Goal: Information Seeking & Learning: Find specific page/section

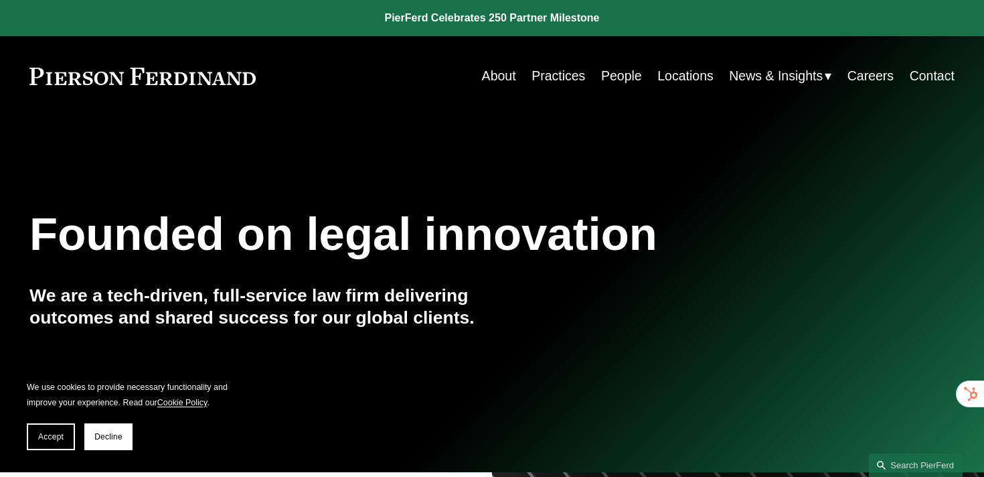
click at [617, 84] on link "People" at bounding box center [621, 76] width 41 height 26
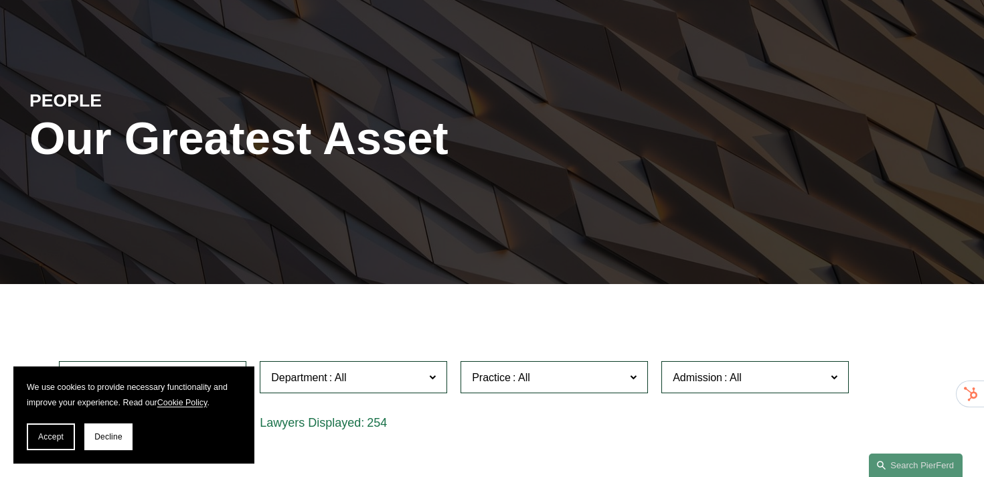
scroll to position [100, 0]
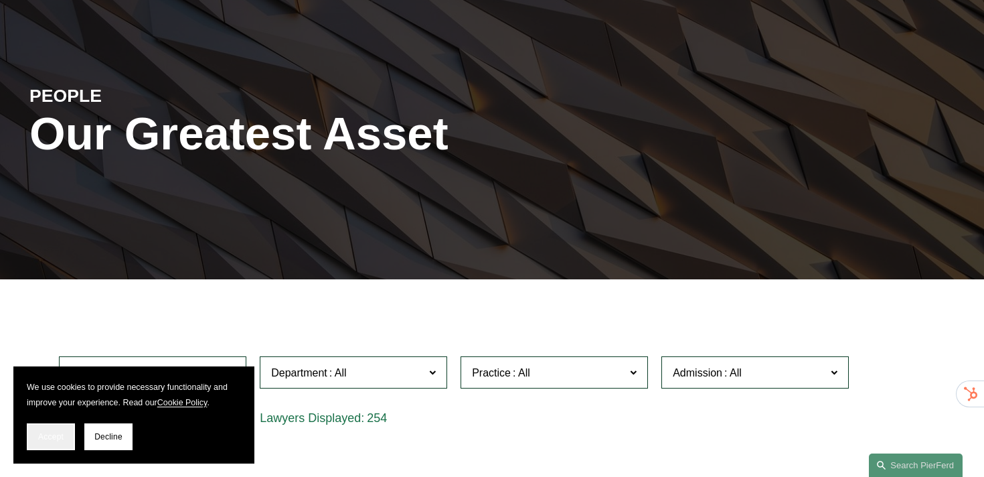
click at [66, 427] on button "Accept" at bounding box center [51, 436] width 48 height 27
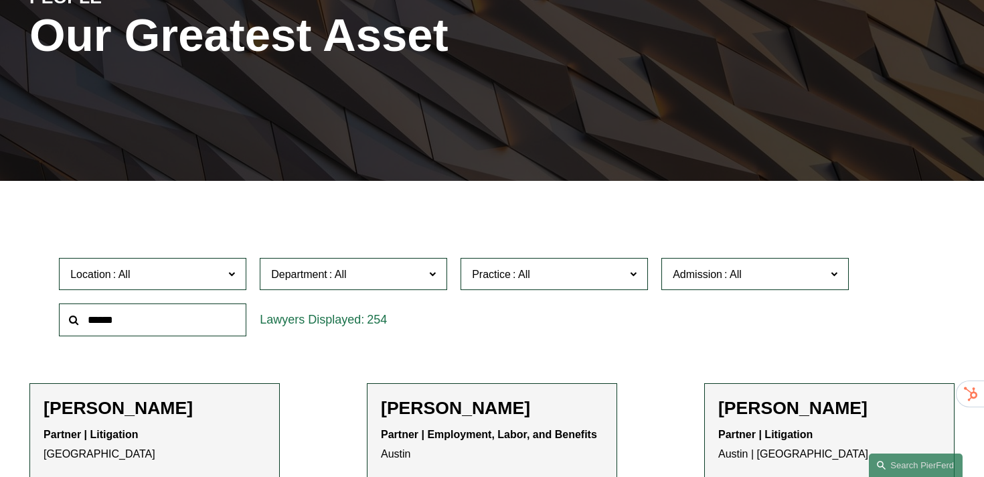
scroll to position [200, 0]
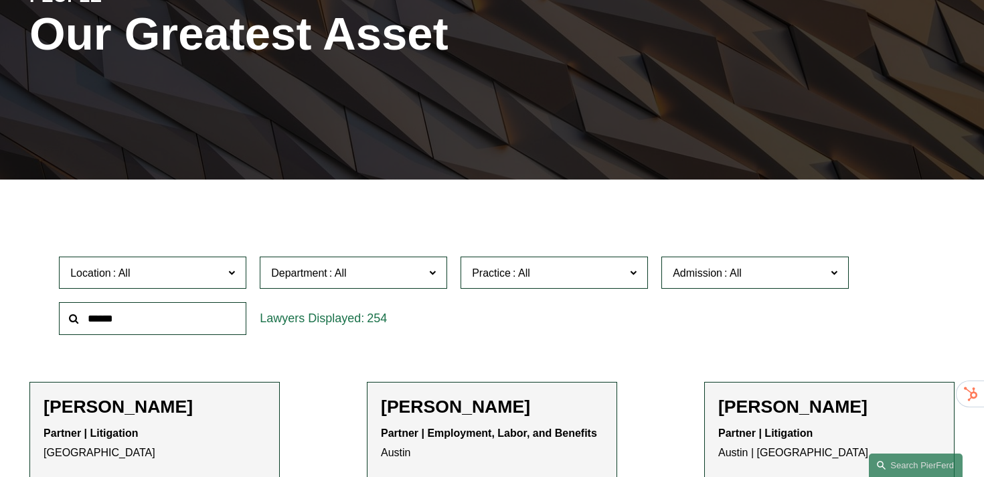
click at [222, 271] on span "Location" at bounding box center [146, 273] width 153 height 18
click at [208, 263] on label "Location" at bounding box center [152, 272] width 187 height 33
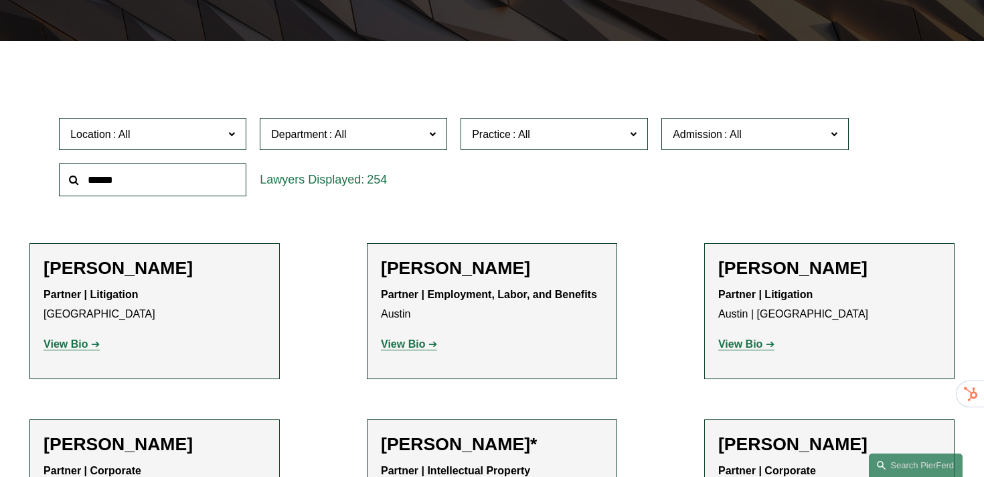
scroll to position [343, 0]
click at [0, 0] on link "[GEOGRAPHIC_DATA]" at bounding box center [0, 0] width 0 height 0
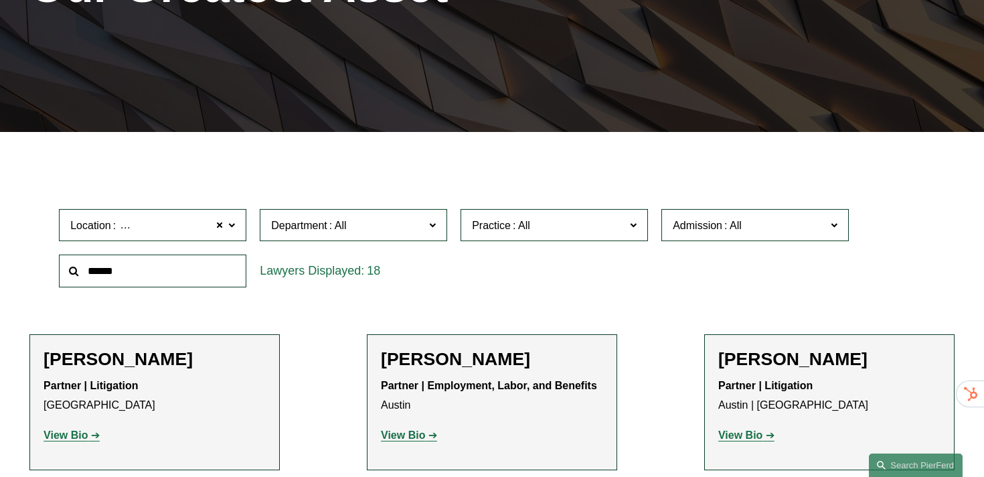
scroll to position [242, 0]
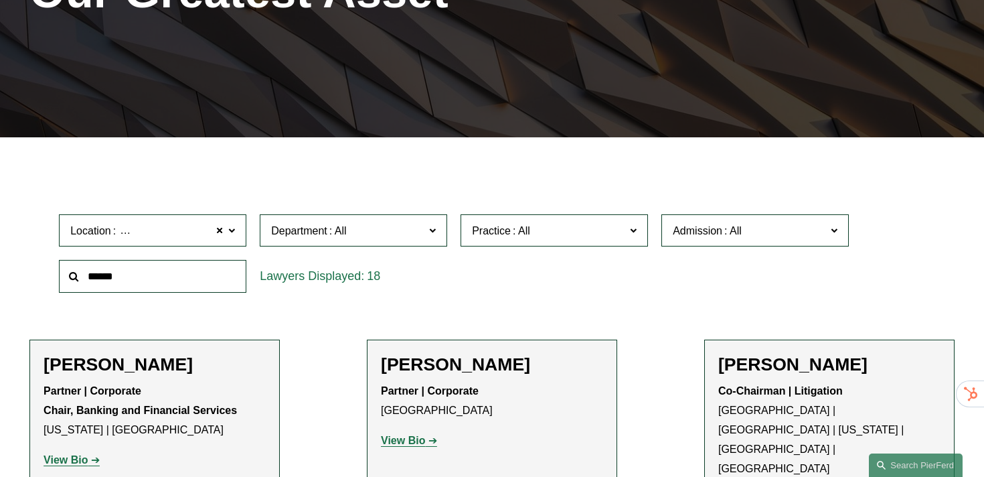
click at [838, 235] on label "Admission" at bounding box center [755, 230] width 187 height 33
click at [758, 149] on div at bounding box center [492, 147] width 984 height 20
click at [354, 237] on span "Department" at bounding box center [347, 231] width 153 height 18
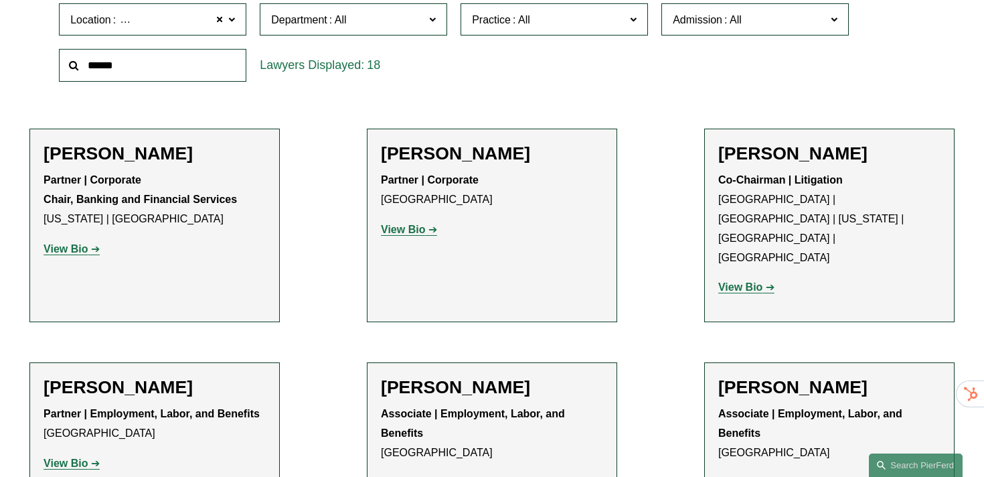
scroll to position [464, 0]
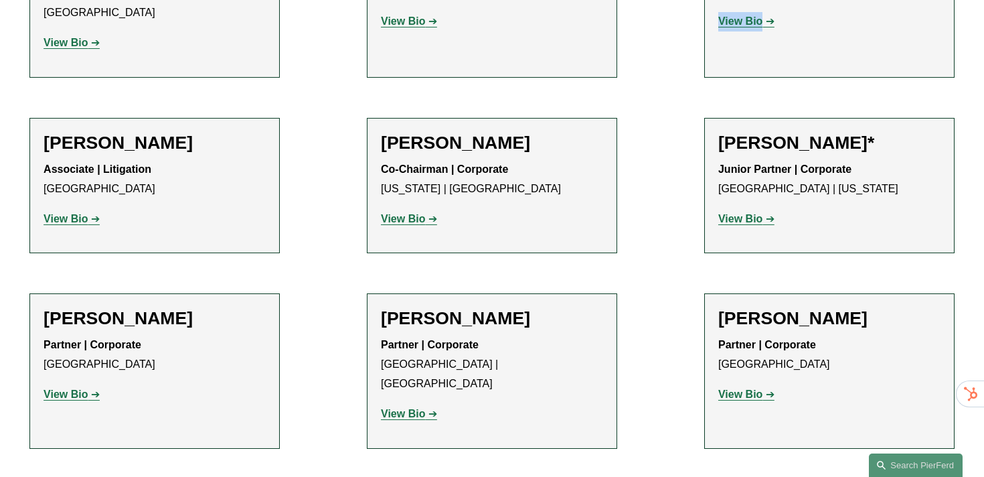
scroll to position [1256, 0]
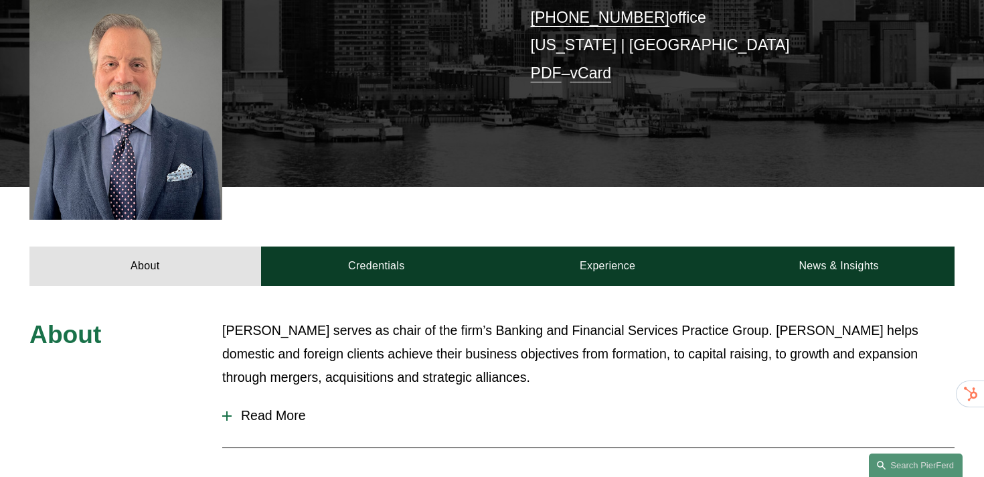
scroll to position [461, 0]
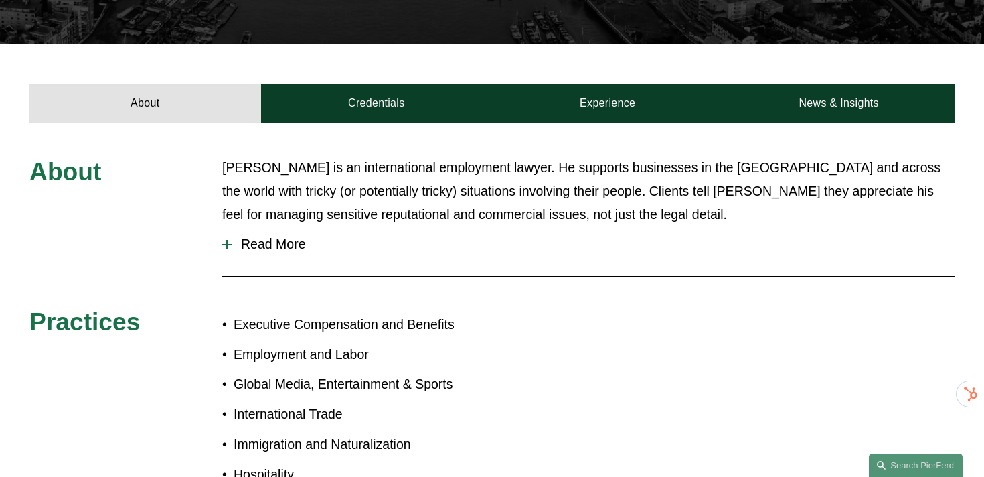
scroll to position [423, 0]
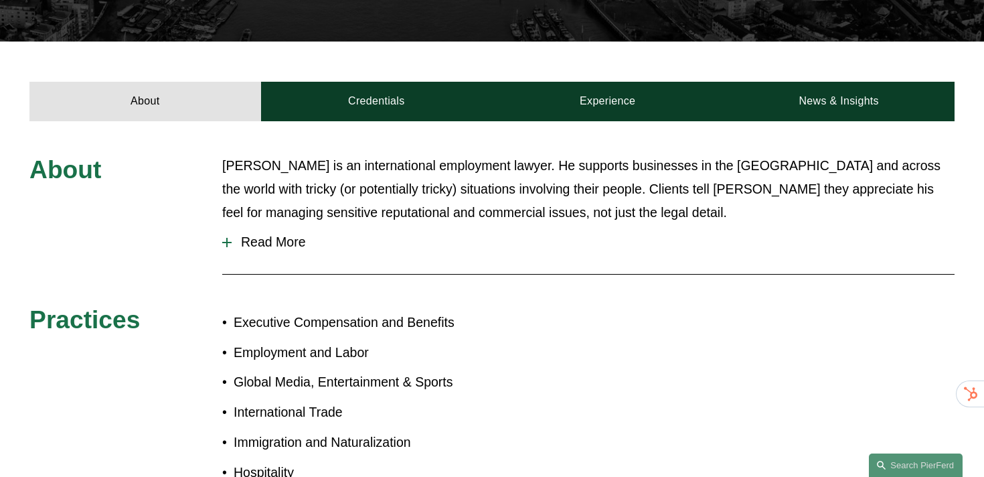
click at [281, 234] on span "Read More" at bounding box center [593, 241] width 723 height 15
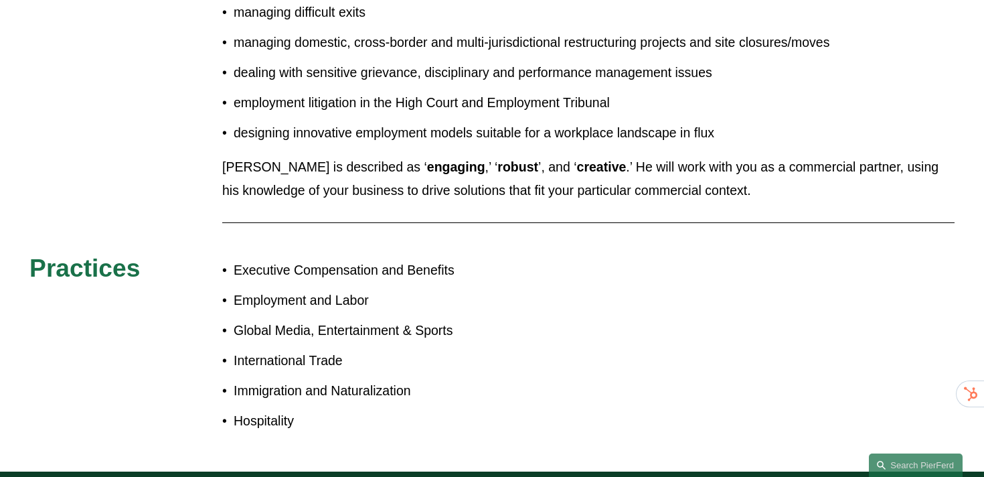
scroll to position [831, 0]
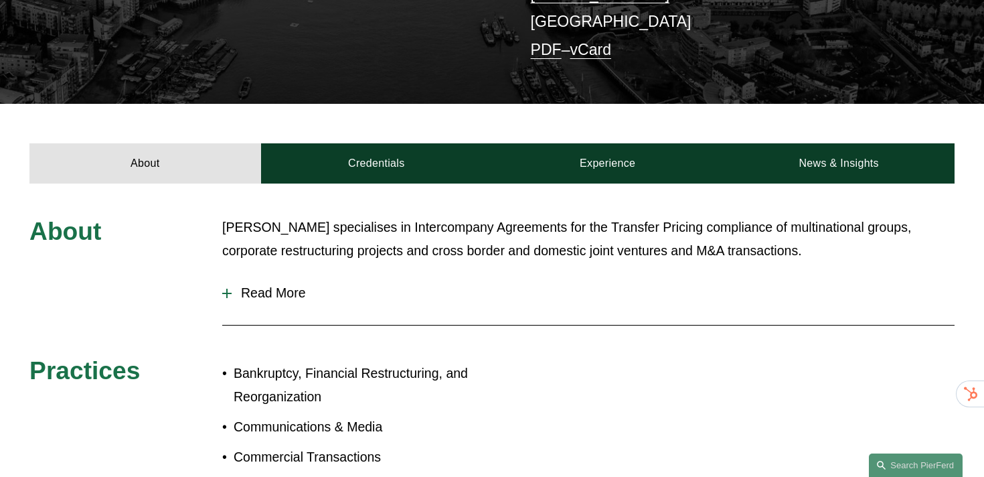
scroll to position [461, 0]
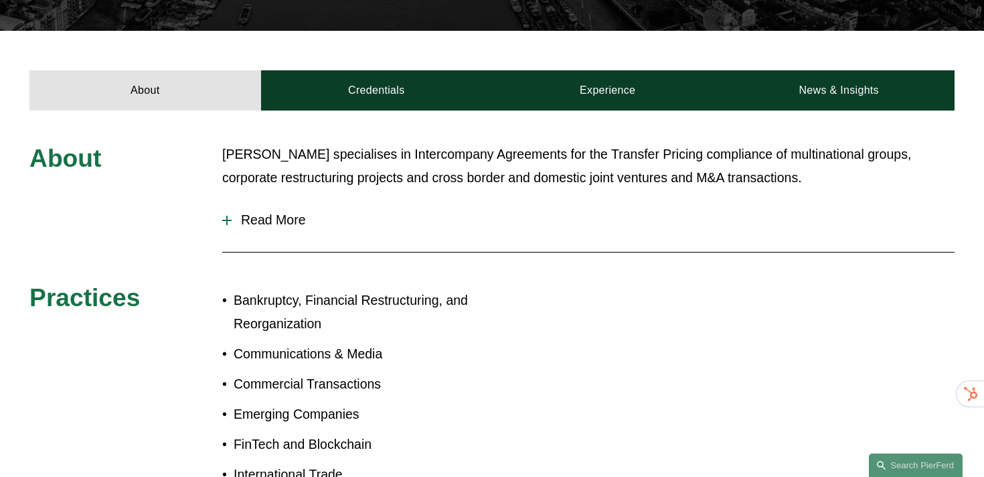
click at [252, 212] on span "Read More" at bounding box center [593, 219] width 723 height 15
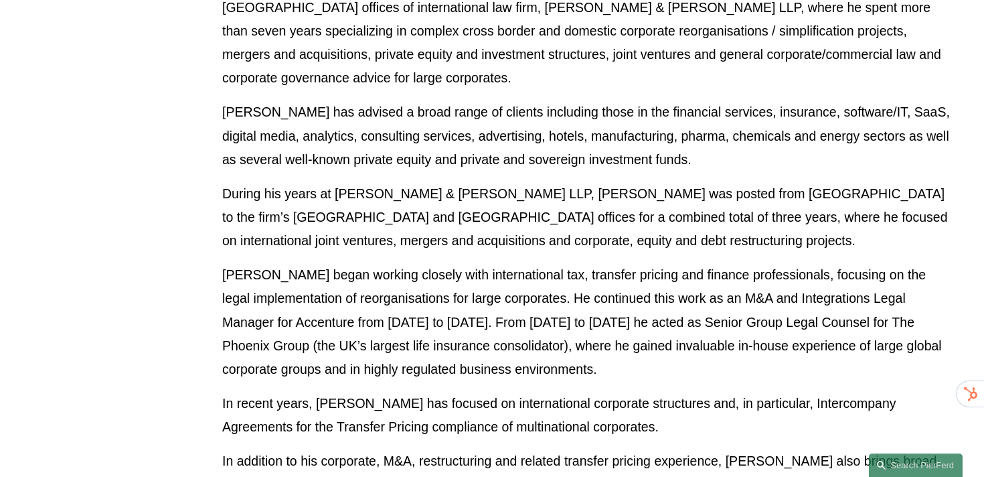
scroll to position [771, 0]
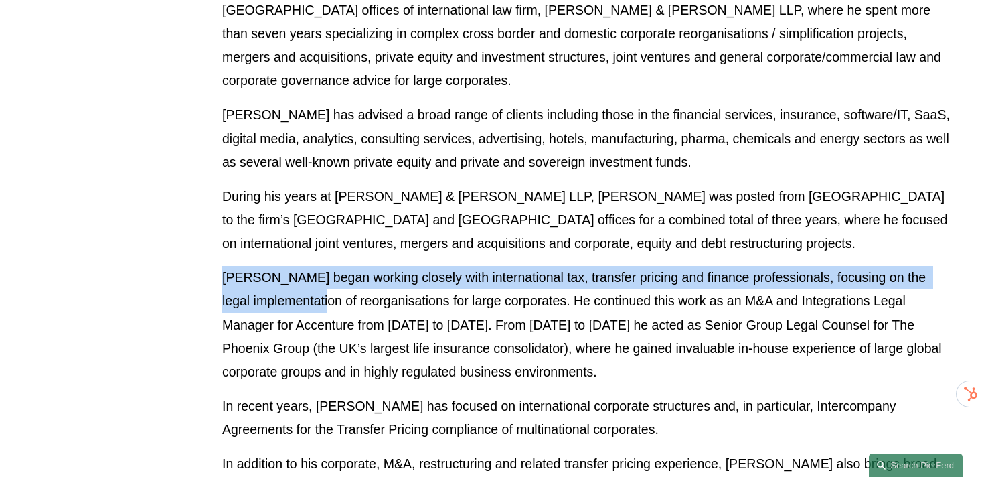
drag, startPoint x: 246, startPoint y: 214, endPoint x: 351, endPoint y: 256, distance: 113.3
click at [351, 266] on p "Ivan began working closely with international tax, transfer pricing and finance…" at bounding box center [588, 325] width 733 height 118
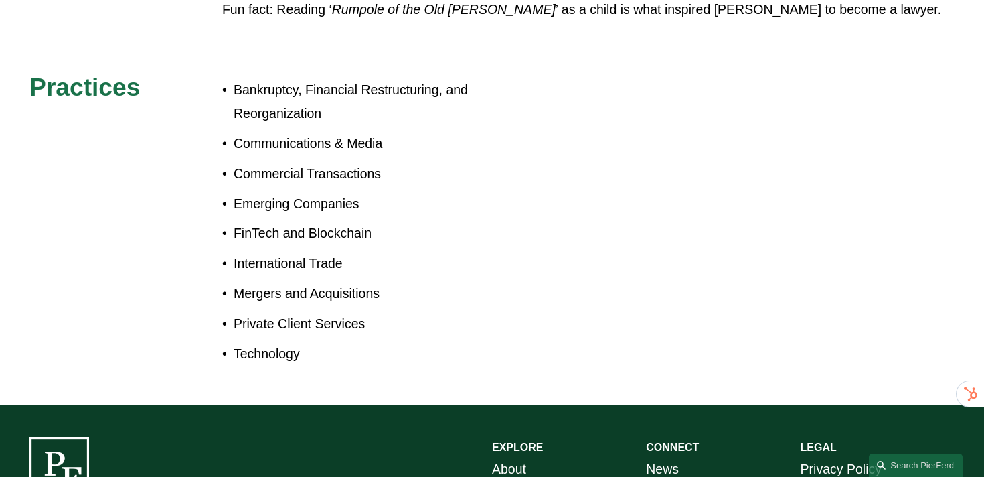
scroll to position [1391, 0]
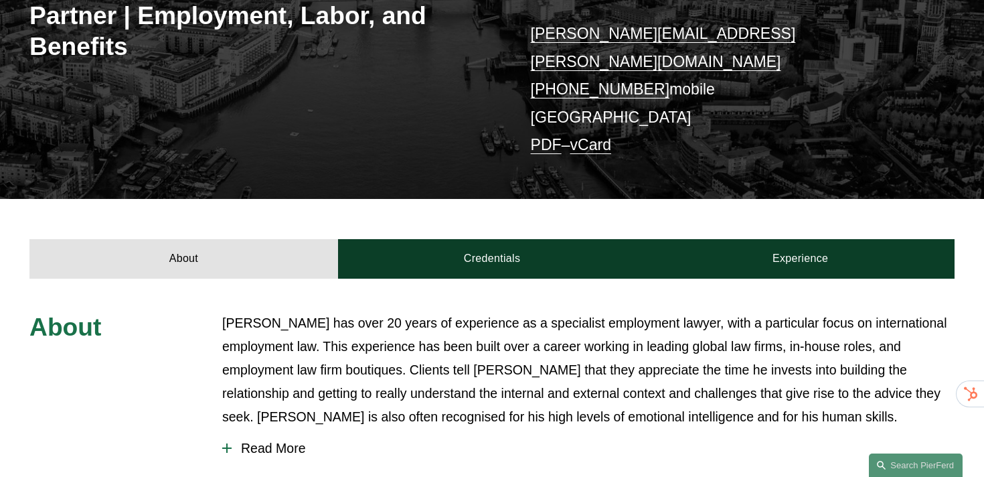
scroll to position [324, 0]
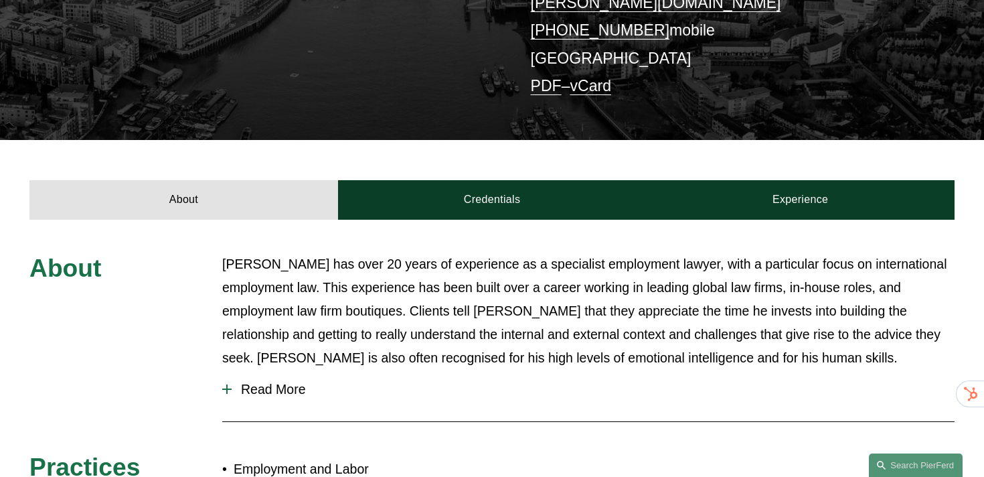
click at [273, 372] on button "Read More" at bounding box center [588, 389] width 733 height 35
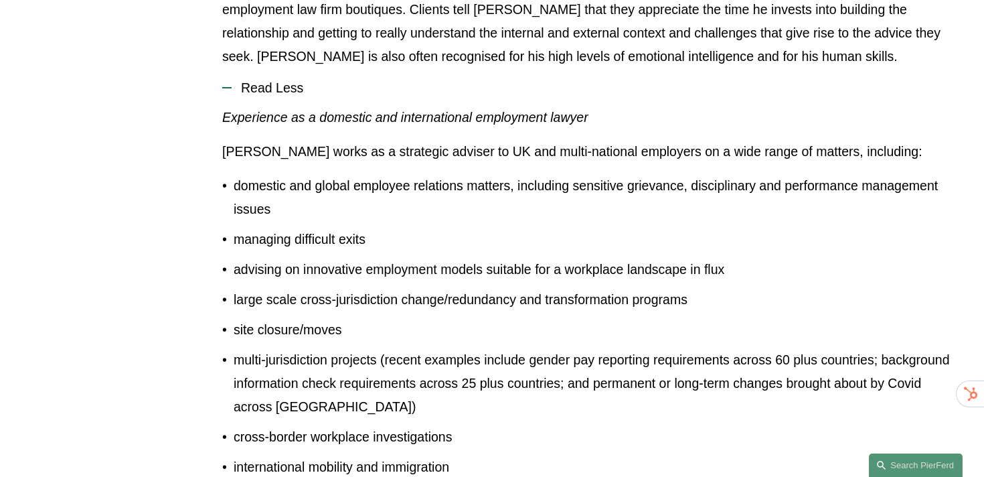
scroll to position [622, 0]
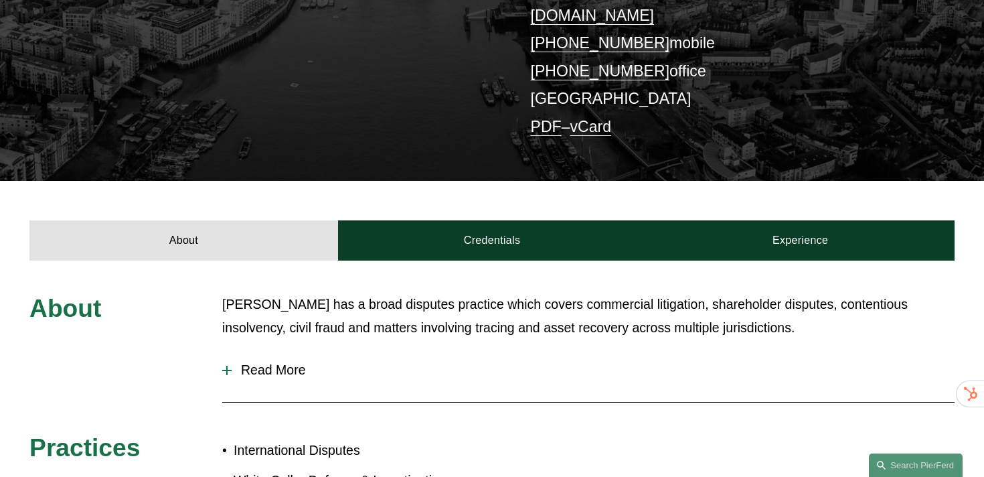
scroll to position [447, 0]
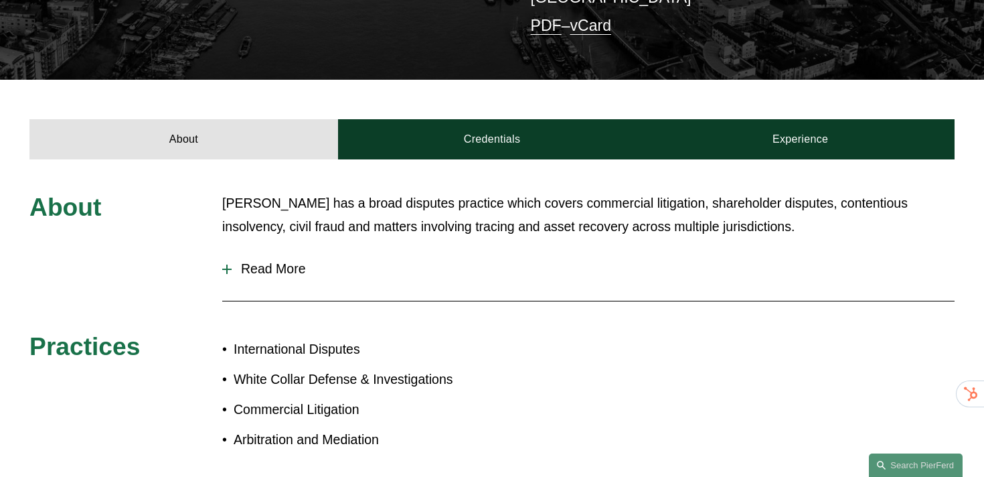
click at [261, 261] on span "Read More" at bounding box center [593, 268] width 723 height 15
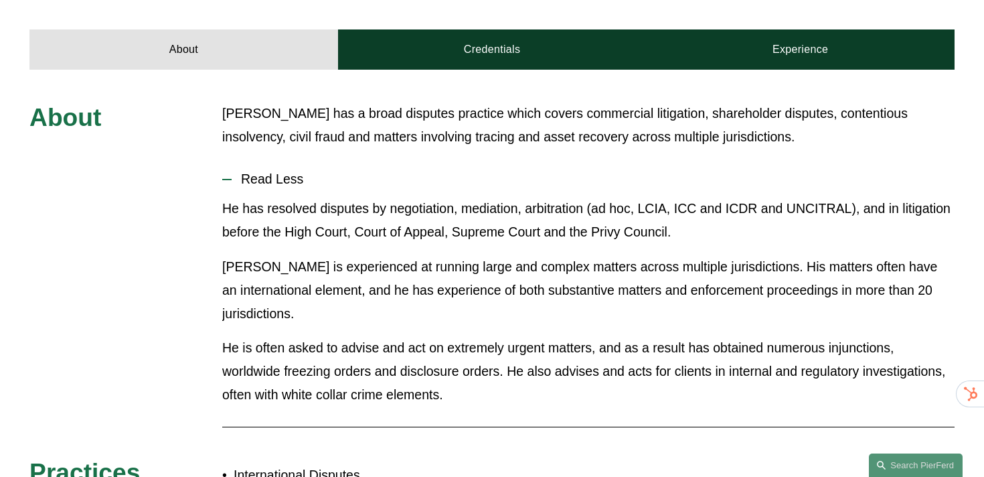
scroll to position [537, 0]
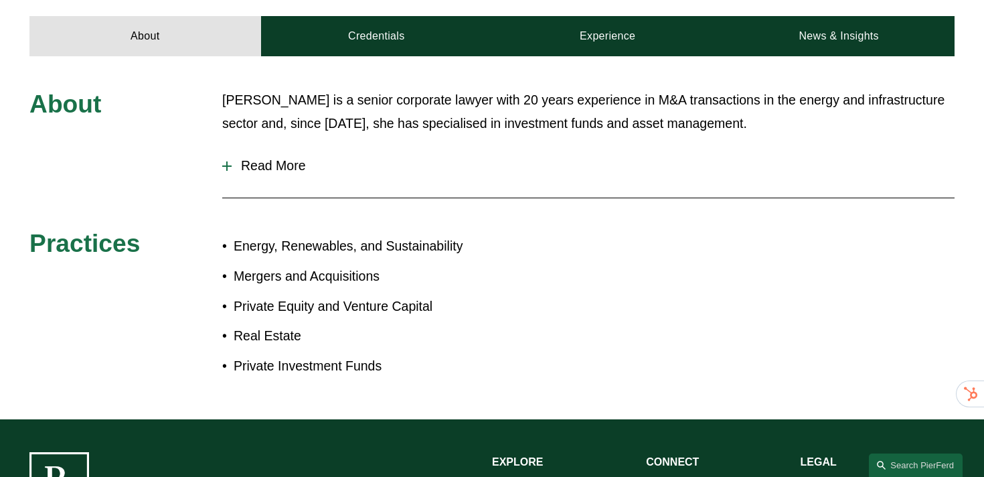
scroll to position [516, 0]
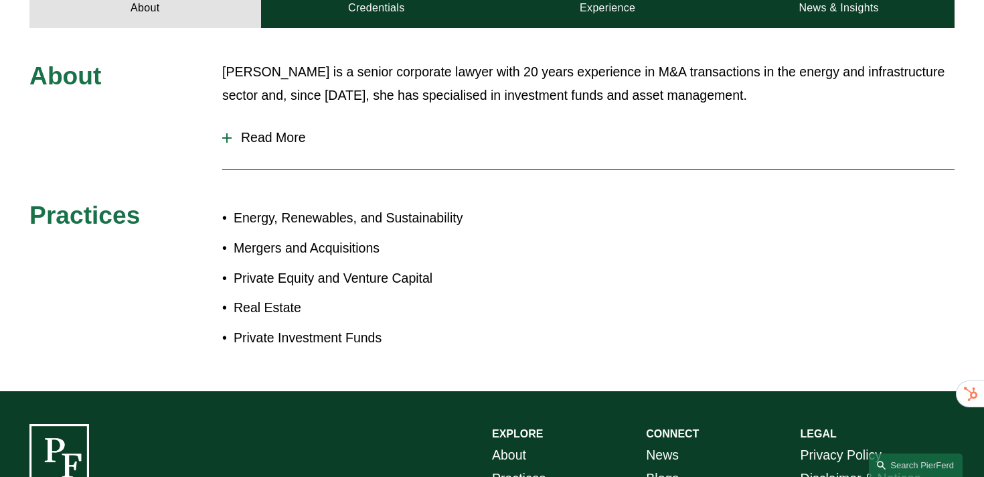
click at [255, 127] on button "Read More" at bounding box center [588, 137] width 733 height 35
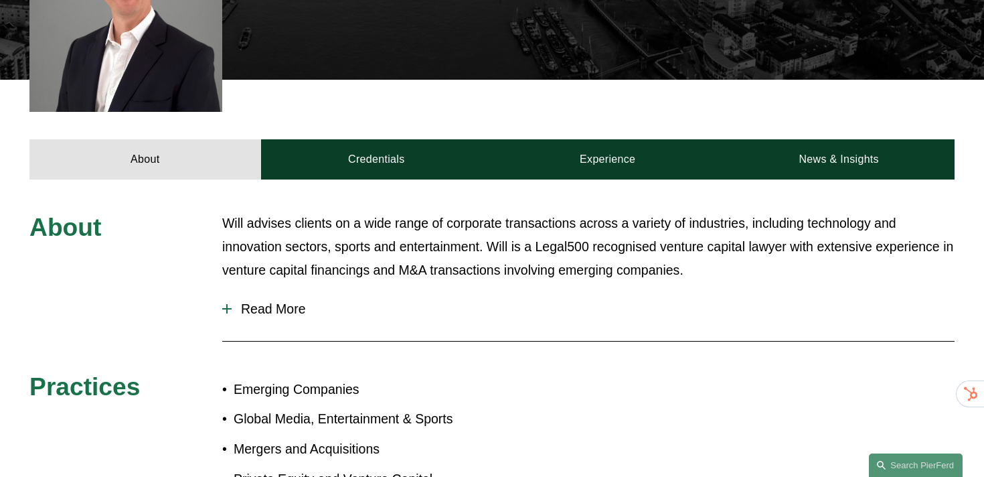
scroll to position [480, 0]
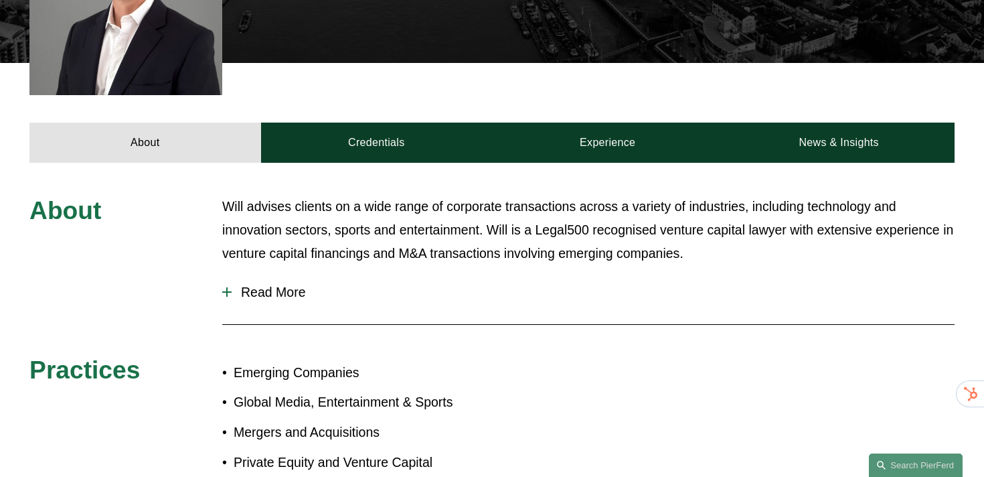
click at [282, 285] on span "Read More" at bounding box center [593, 292] width 723 height 15
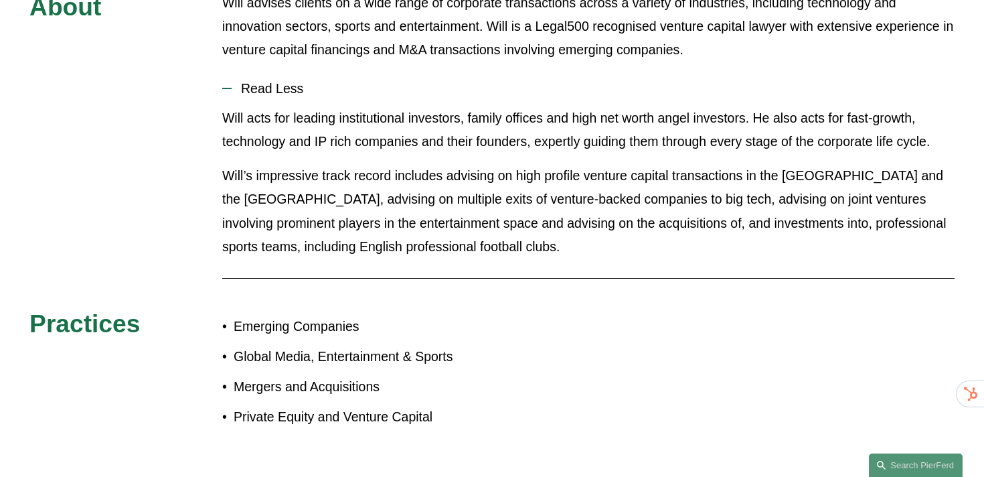
scroll to position [728, 0]
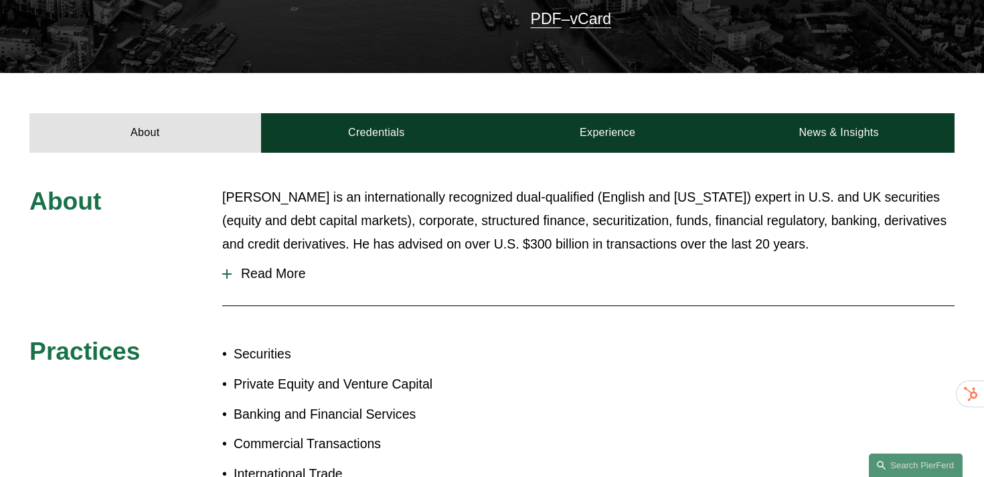
scroll to position [393, 0]
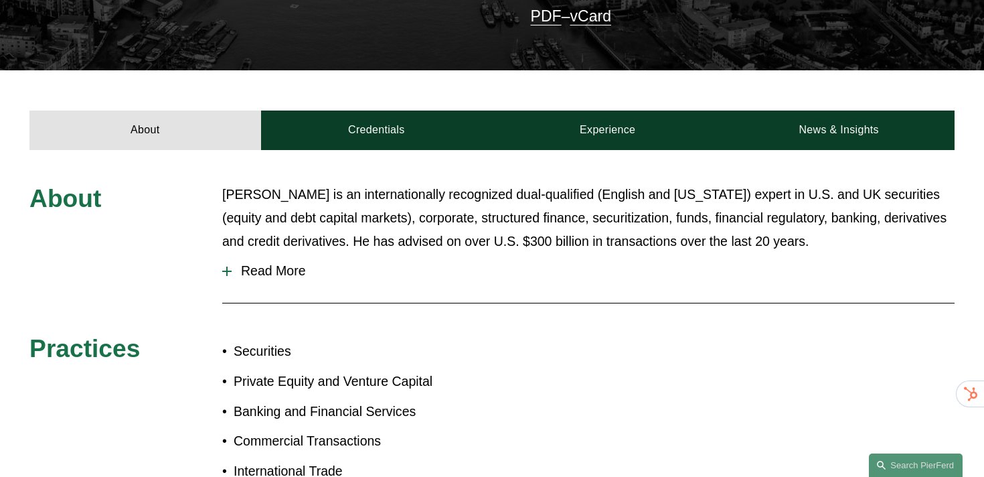
click at [262, 263] on button "Read More" at bounding box center [588, 270] width 733 height 35
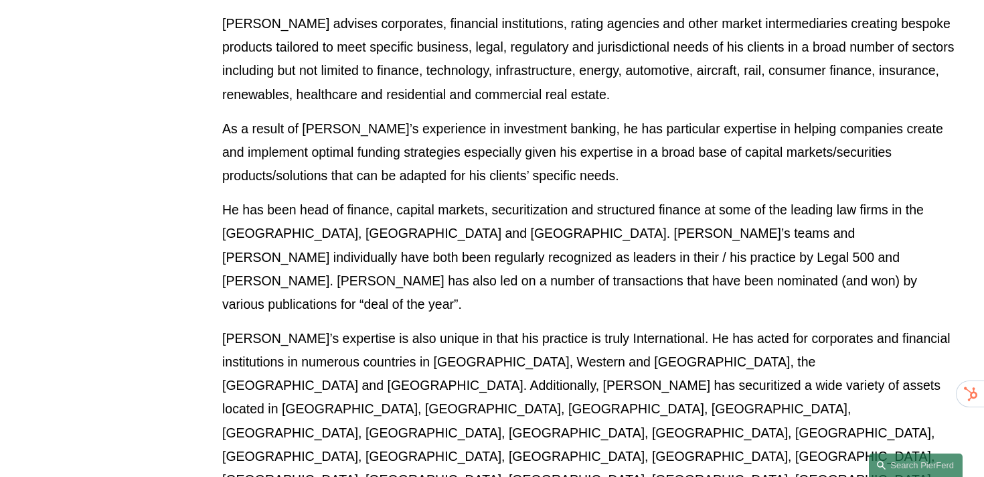
scroll to position [674, 0]
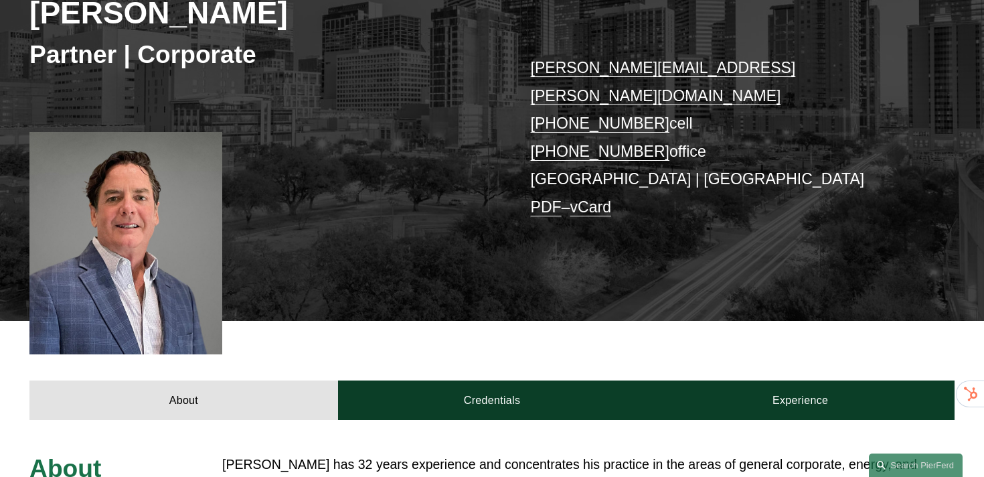
scroll to position [417, 0]
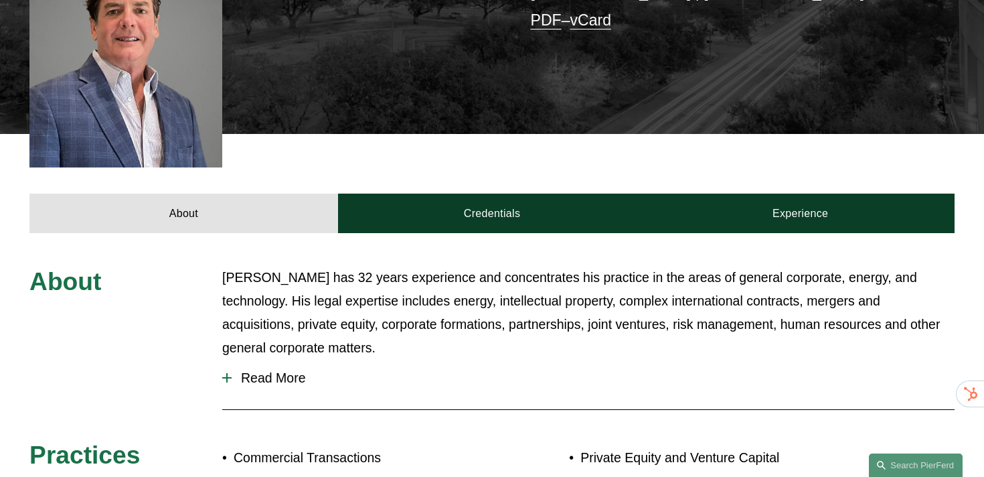
click at [250, 370] on span "Read More" at bounding box center [593, 377] width 723 height 15
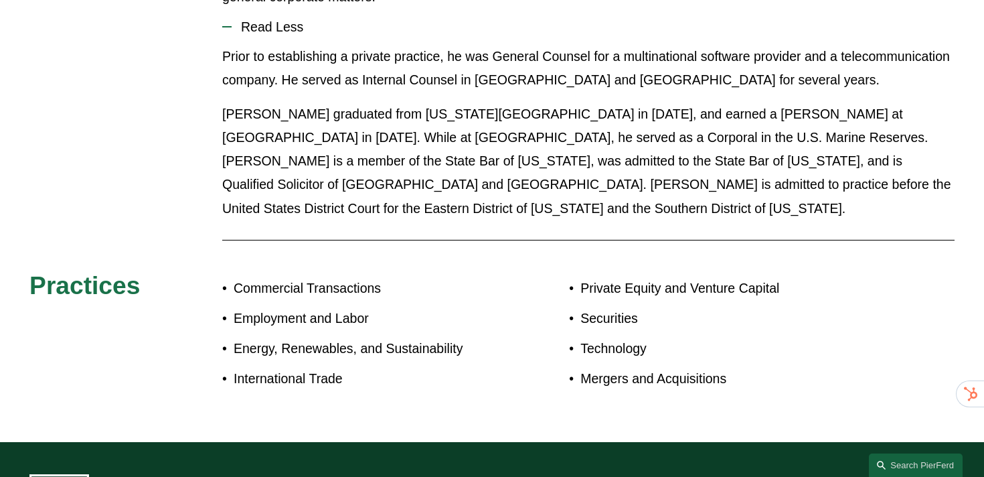
scroll to position [773, 0]
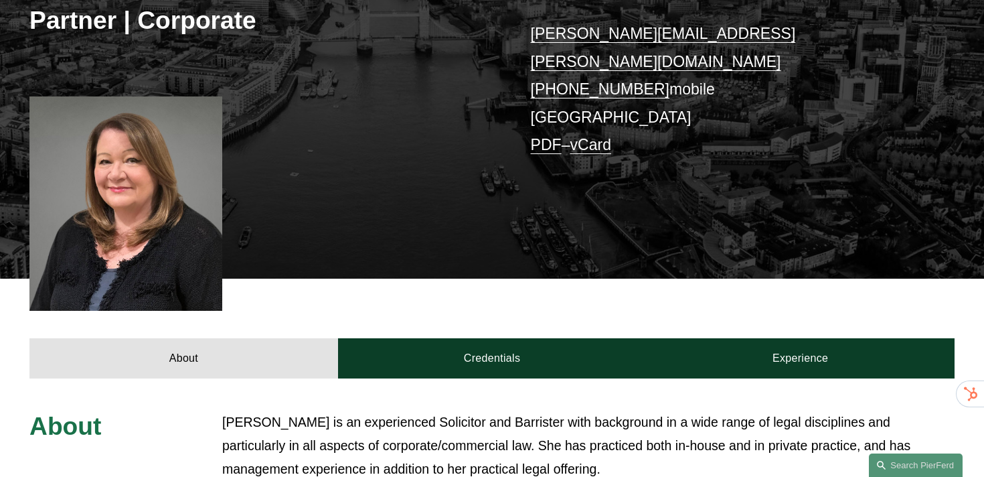
scroll to position [431, 0]
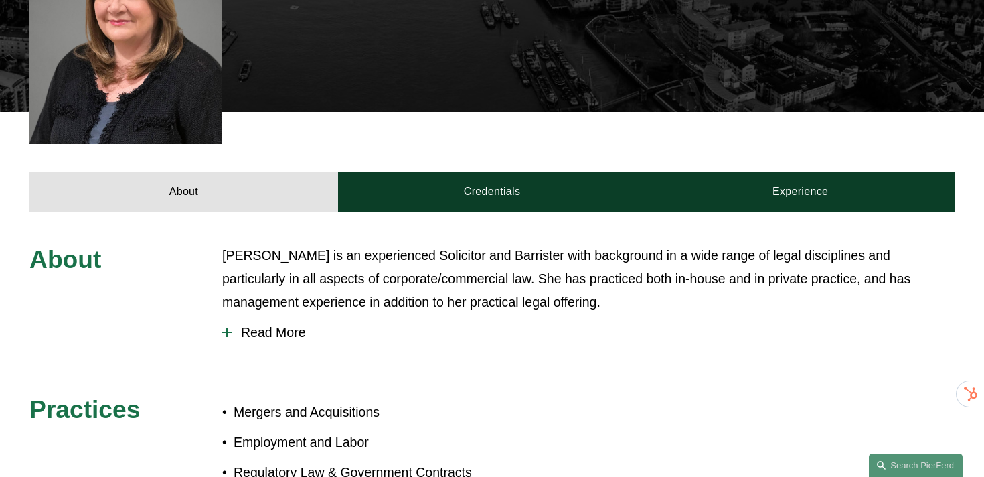
click at [242, 325] on span "Read More" at bounding box center [593, 332] width 723 height 15
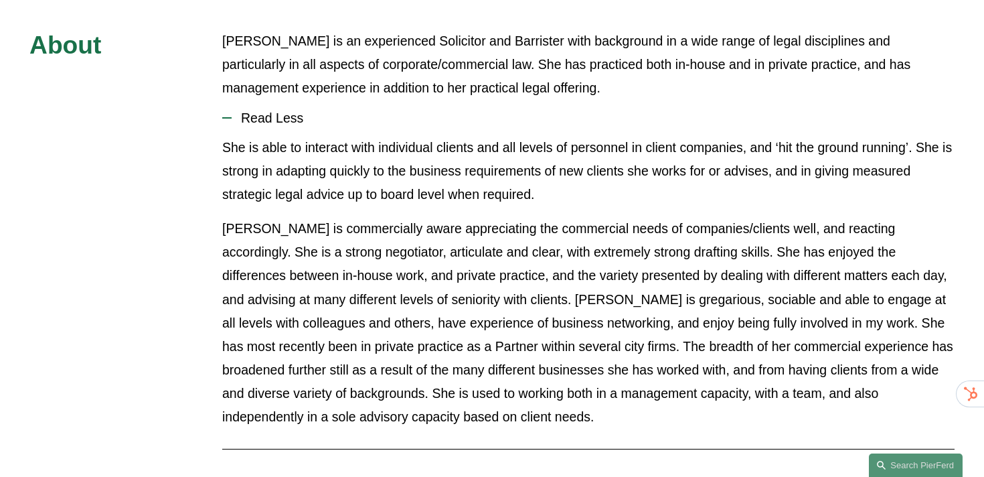
scroll to position [644, 0]
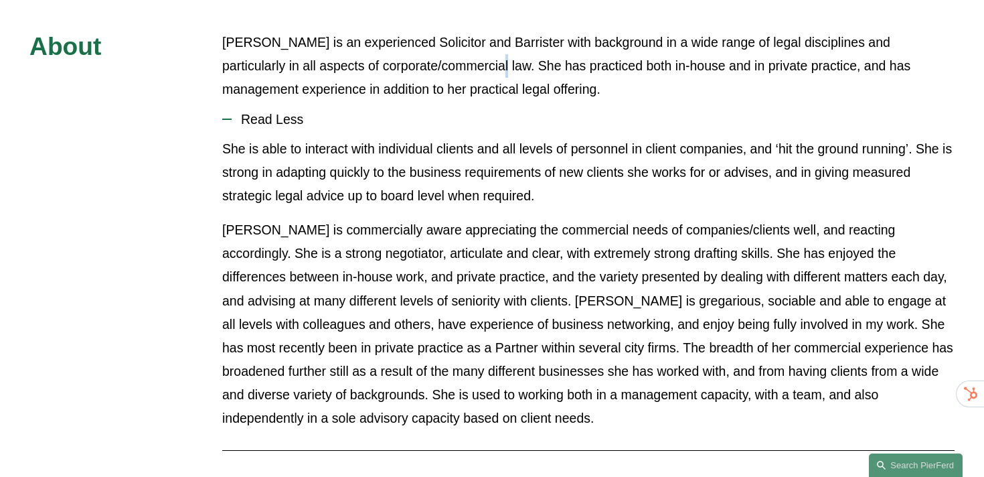
click at [459, 50] on p "[PERSON_NAME] is an experienced Solicitor and Barrister with background in a wi…" at bounding box center [588, 66] width 733 height 70
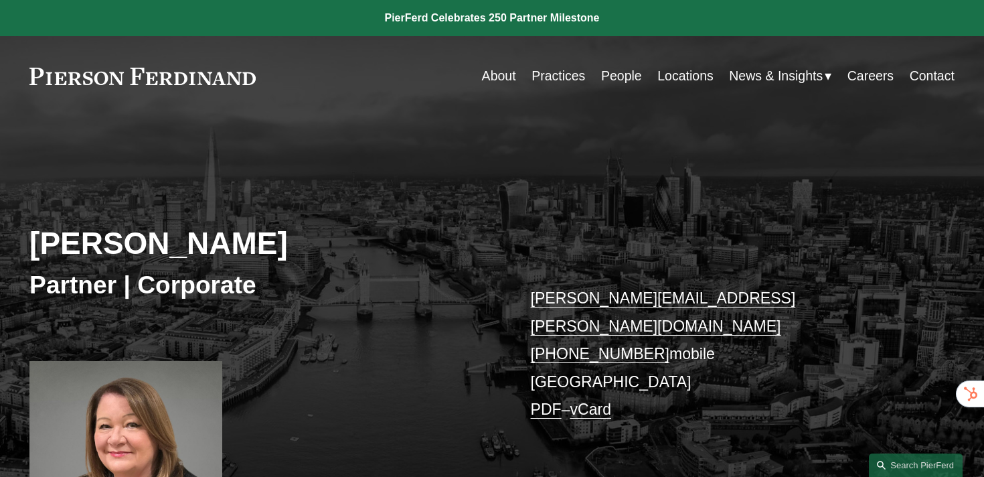
scroll to position [5, 0]
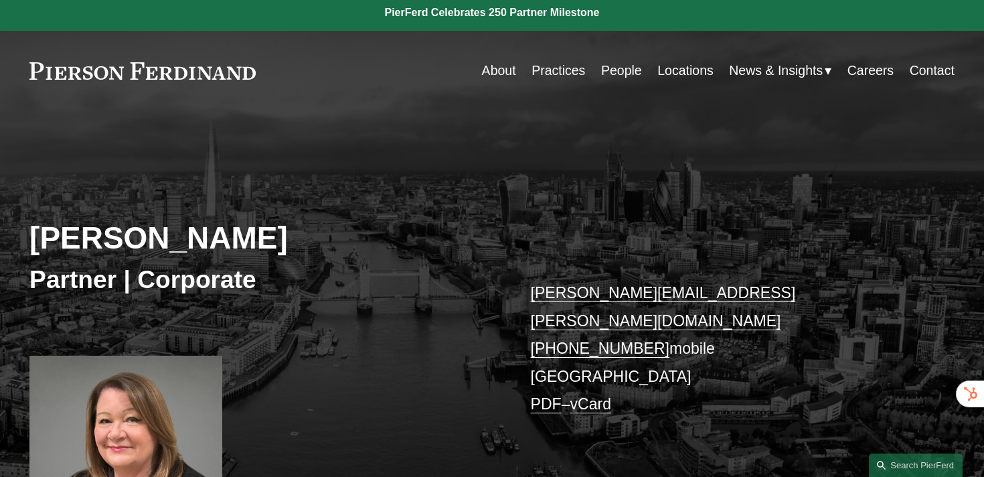
drag, startPoint x: 289, startPoint y: 250, endPoint x: 54, endPoint y: 223, distance: 236.6
click at [54, 223] on h2 "[PERSON_NAME]" at bounding box center [260, 238] width 463 height 37
drag, startPoint x: 37, startPoint y: 230, endPoint x: 341, endPoint y: 244, distance: 304.4
click at [342, 244] on h2 "[PERSON_NAME]" at bounding box center [260, 238] width 463 height 37
copy h2 "[PERSON_NAME]"
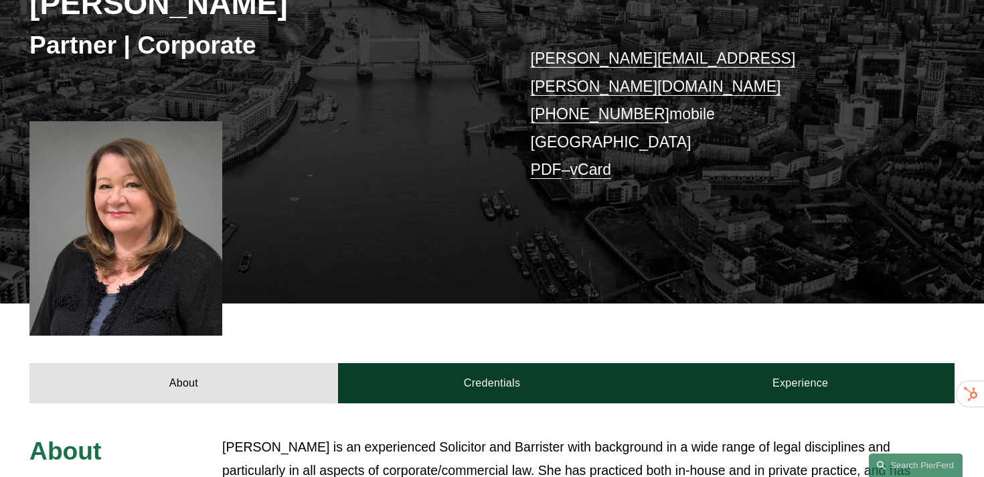
scroll to position [238, 0]
